Goal: Information Seeking & Learning: Understand process/instructions

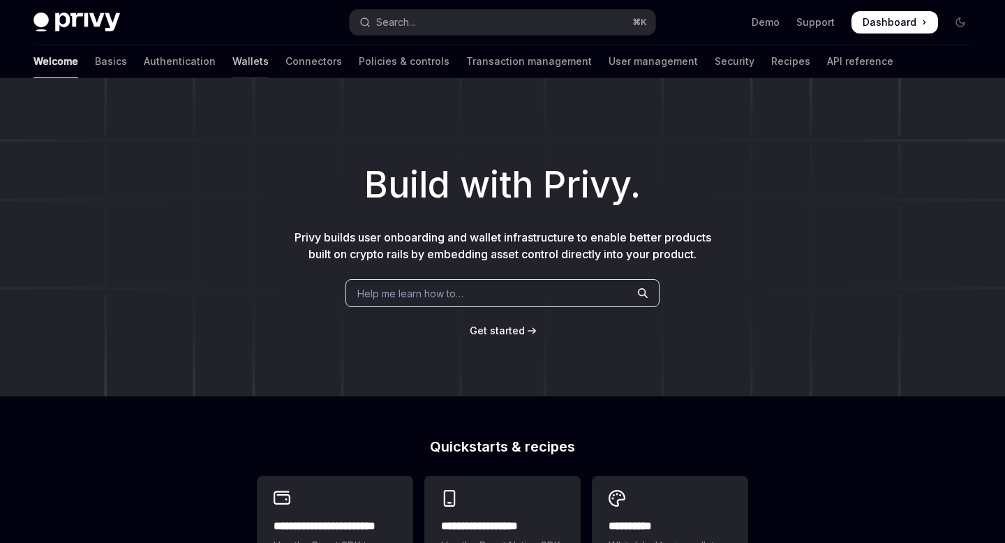
click at [232, 73] on link "Wallets" at bounding box center [250, 62] width 36 height 34
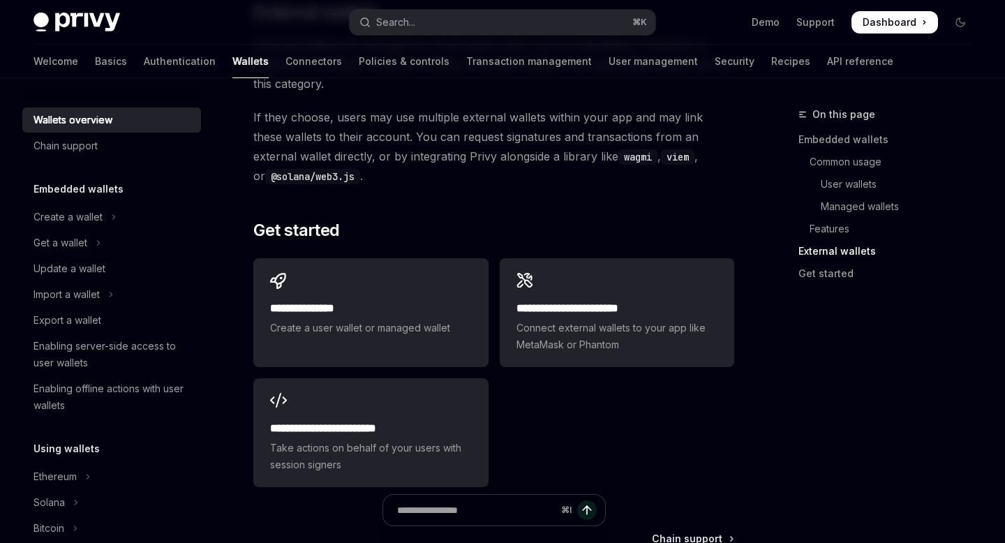
scroll to position [2373, 0]
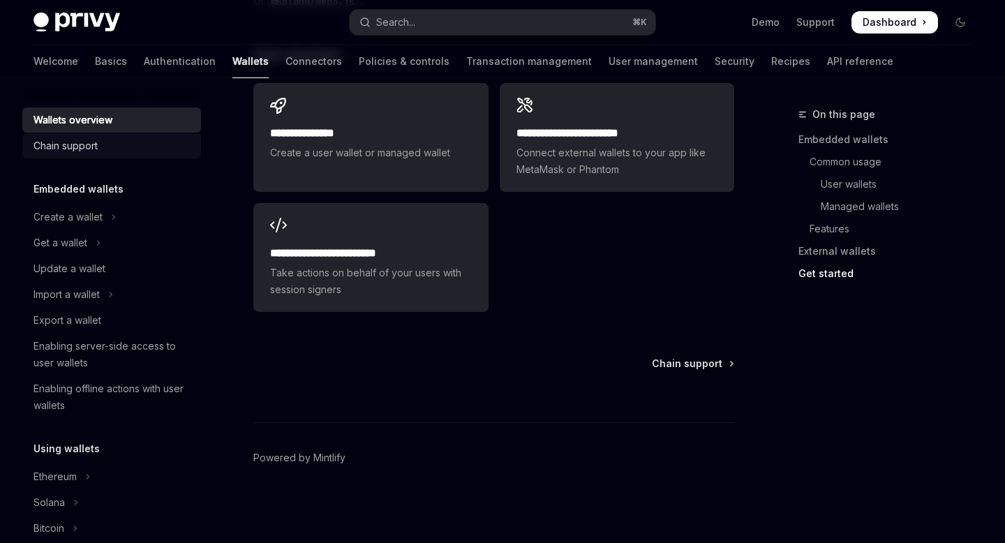
click at [71, 150] on div "Chain support" at bounding box center [66, 146] width 64 height 17
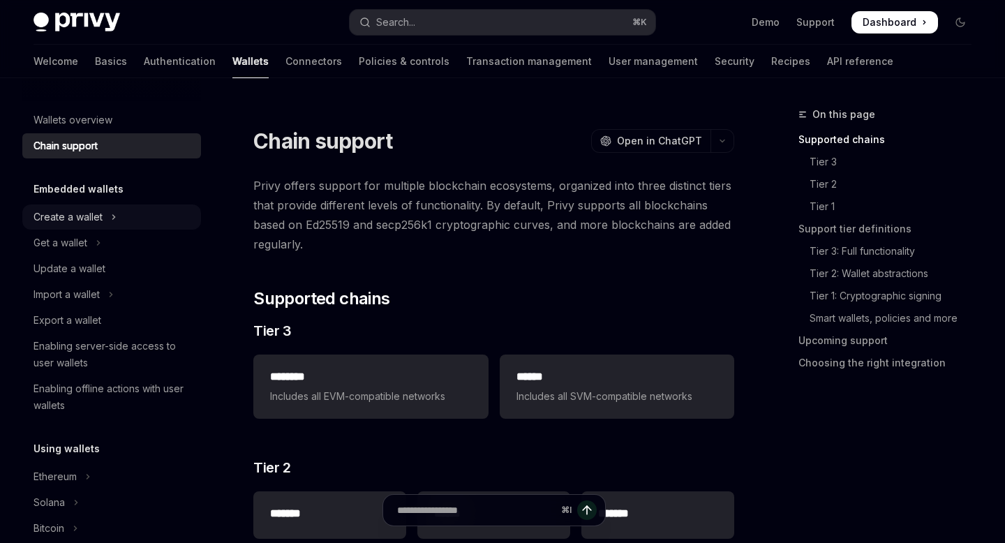
click at [71, 209] on div "Create a wallet" at bounding box center [68, 217] width 69 height 17
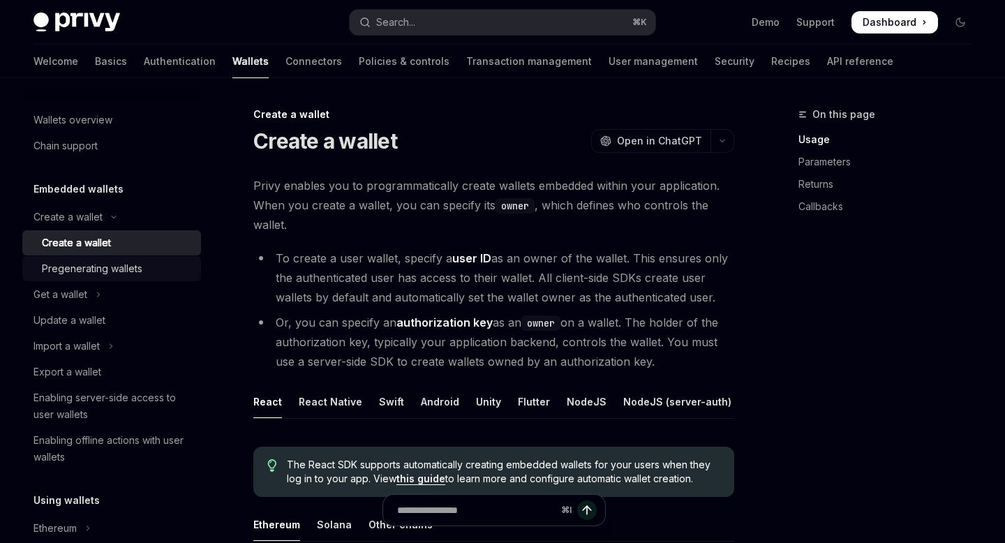
click at [77, 265] on div "Pregenerating wallets" at bounding box center [92, 268] width 101 height 17
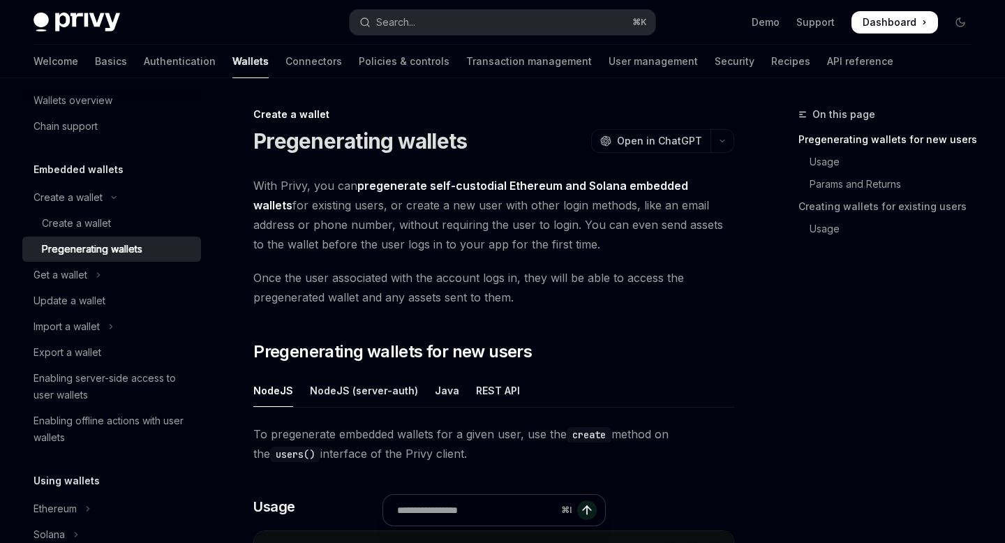
scroll to position [36, 0]
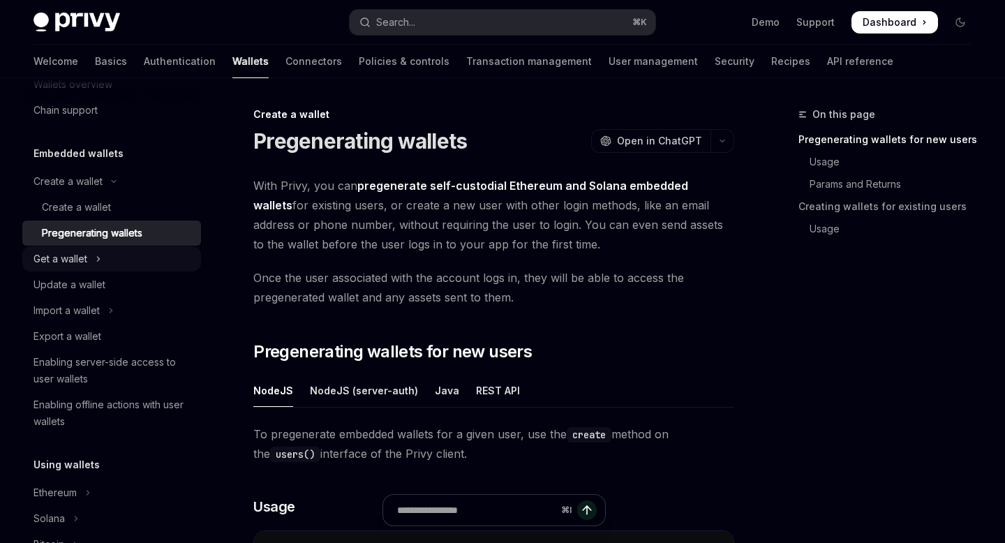
click at [94, 265] on button "Get a wallet" at bounding box center [111, 258] width 179 height 25
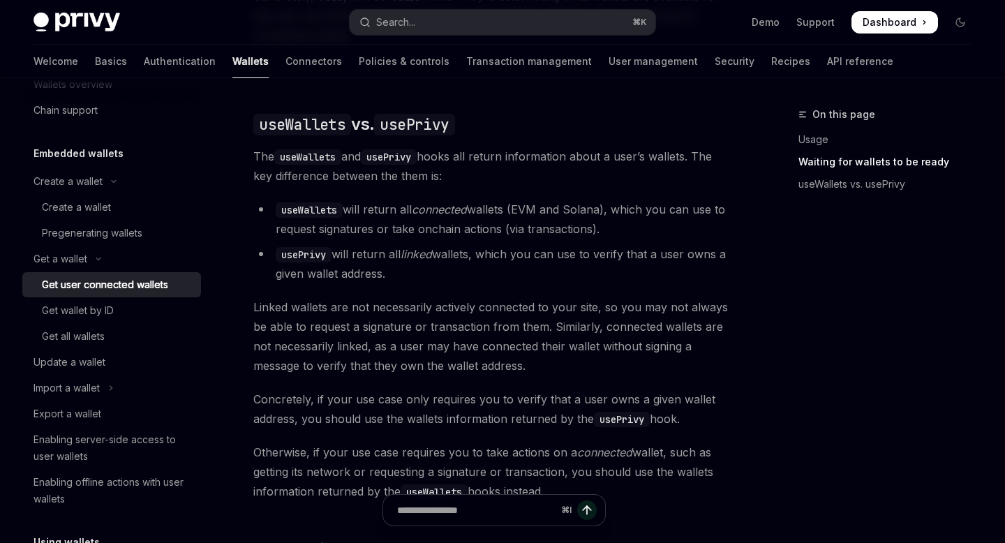
scroll to position [1159, 0]
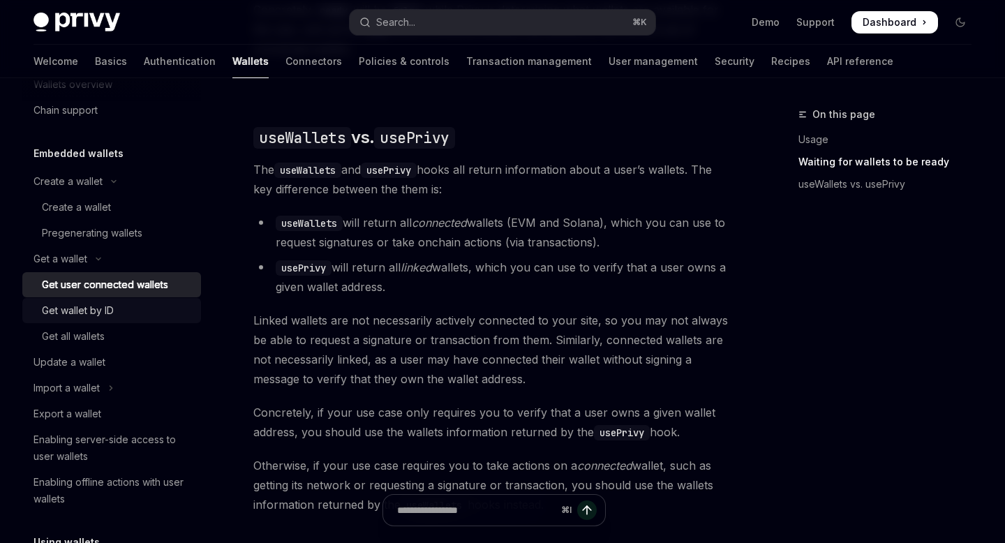
click at [137, 309] on div "Get wallet by ID" at bounding box center [117, 310] width 151 height 17
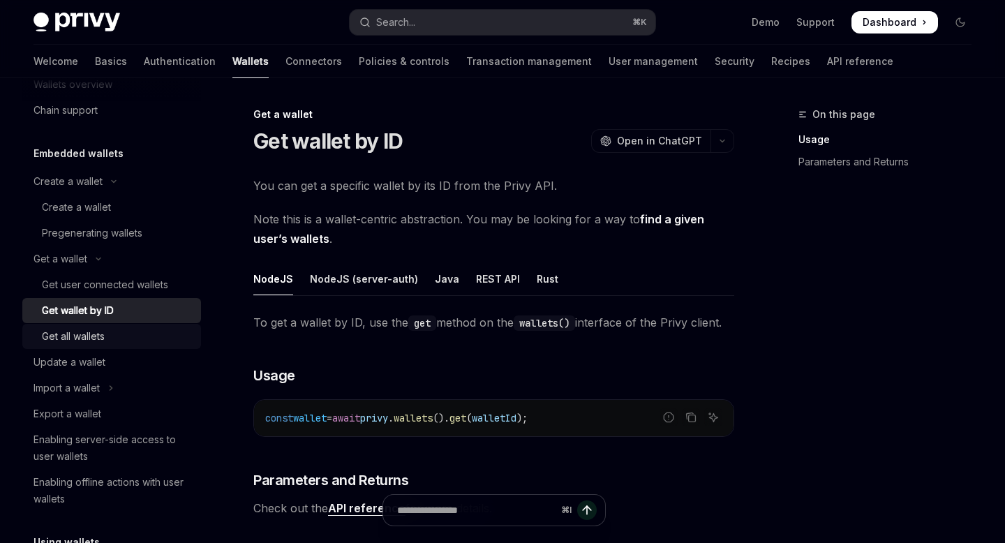
click at [128, 335] on div "Get all wallets" at bounding box center [117, 336] width 151 height 17
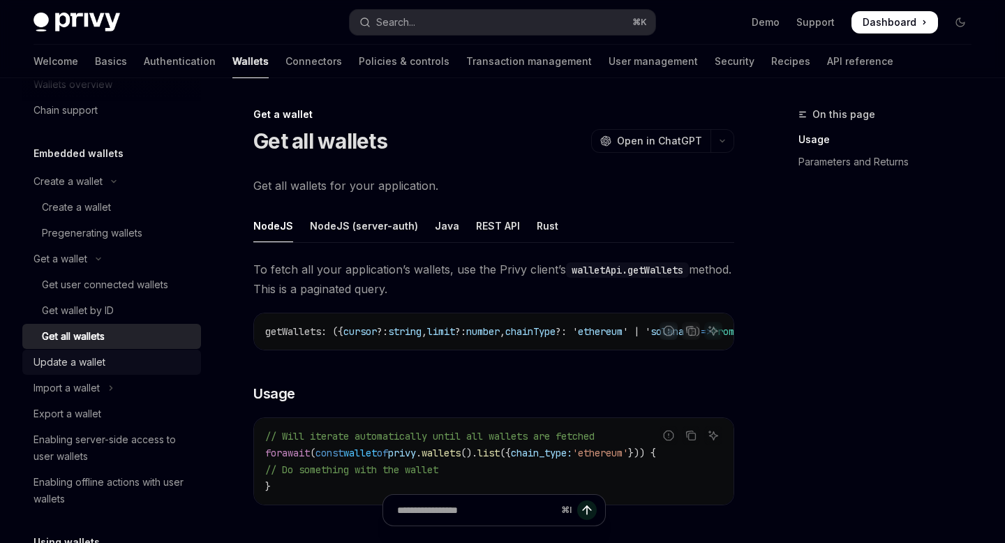
click at [119, 374] on link "Update a wallet" at bounding box center [111, 362] width 179 height 25
type textarea "*"
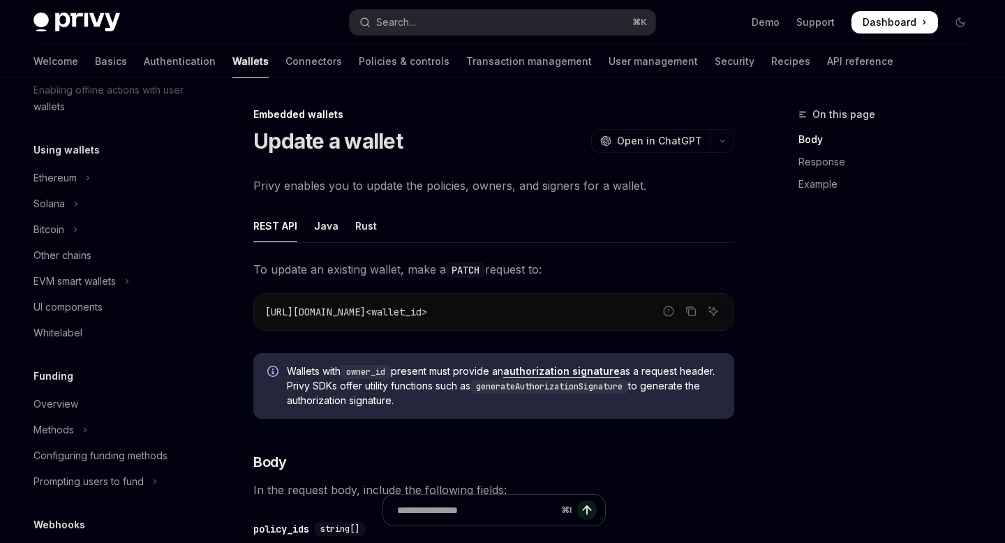
scroll to position [321, 0]
